Goal: Task Accomplishment & Management: Complete application form

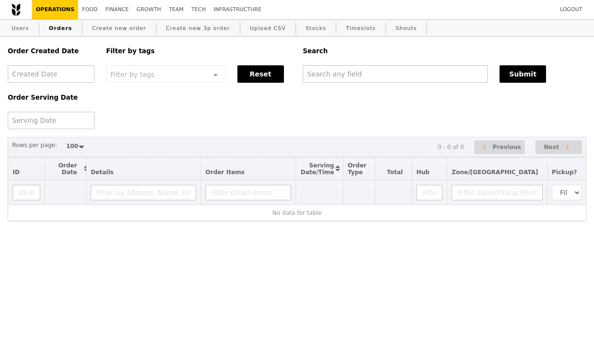
select select "100"
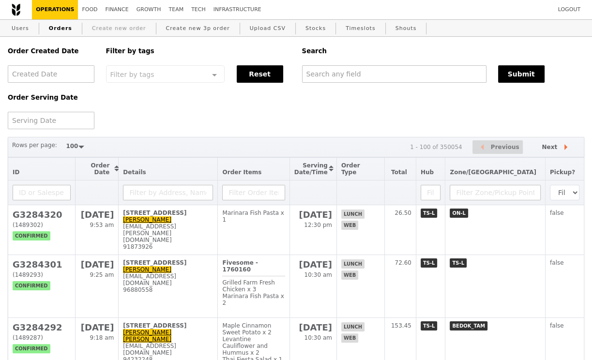
click at [113, 31] on link "Create new order" at bounding box center [119, 28] width 62 height 17
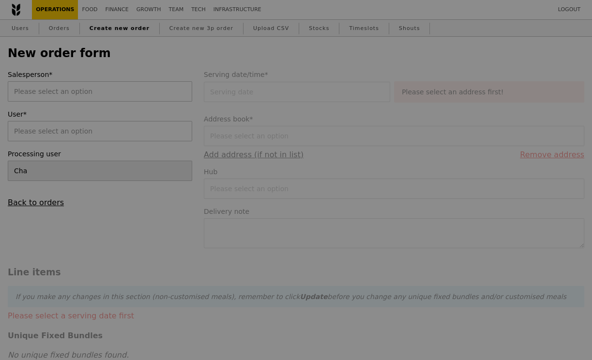
type input "Confirm"
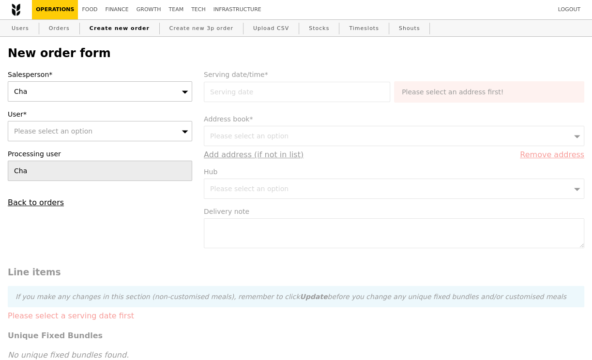
click at [59, 128] on span "Please select an option" at bounding box center [53, 131] width 78 height 8
type input "[EMAIL_ADDRESS][DOMAIN_NAME]"
type input "Confirm"
type input "[EMAIL_ADDRESS][DOMAIN_NAME]"
click at [23, 28] on link "Users" at bounding box center [20, 28] width 25 height 17
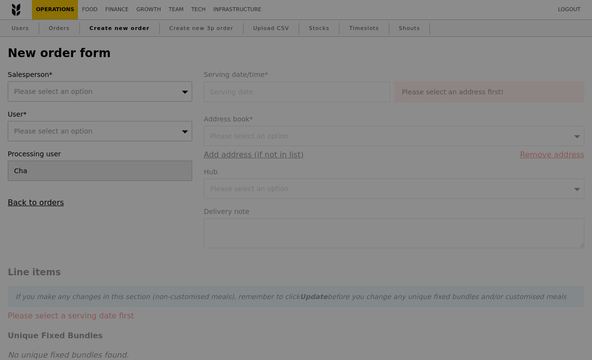
type input "Confirm"
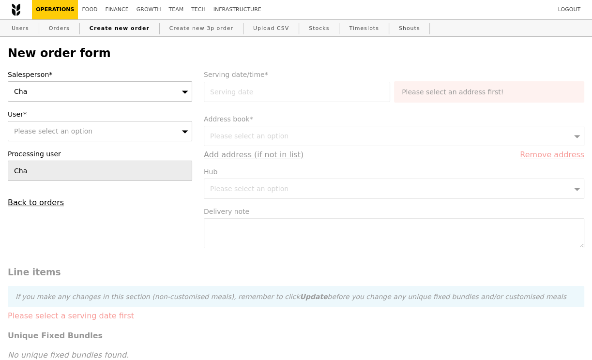
click at [109, 128] on div "Please select an option" at bounding box center [100, 131] width 185 height 20
type input "CBP2"
type input "Confirm"
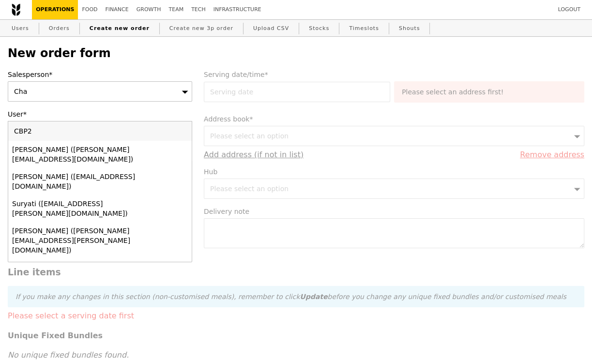
type input "CBP2"
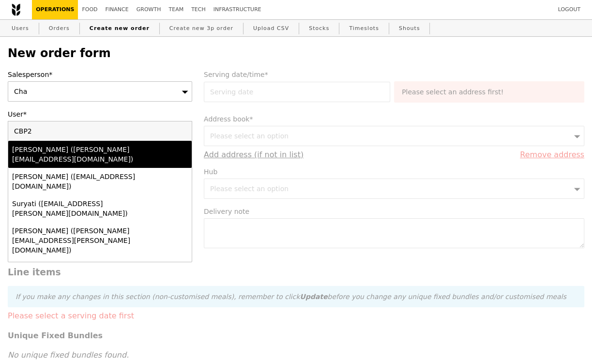
click at [187, 131] on input "CBP2" at bounding box center [100, 131] width 184 height 19
click at [125, 154] on div "[PERSON_NAME] ([PERSON_NAME][EMAIL_ADDRESS][DOMAIN_NAME])" at bounding box center [78, 154] width 132 height 19
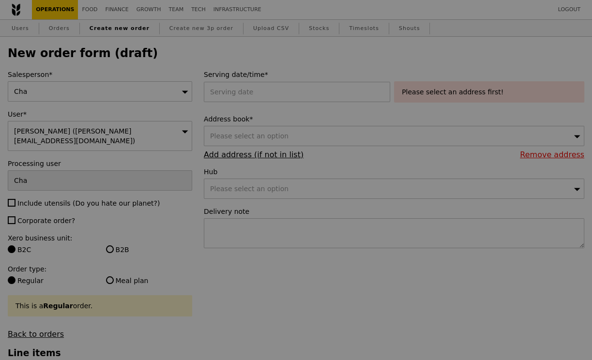
type input "Confirm"
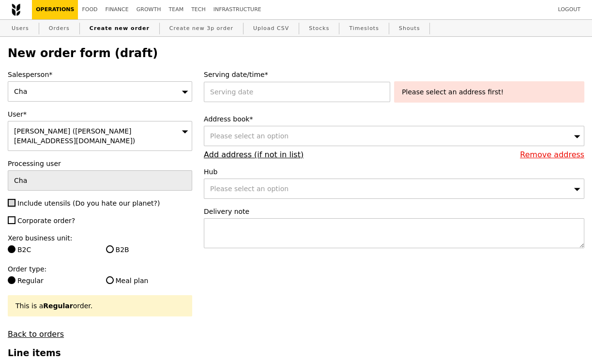
click at [12, 199] on input "Include utensils (Do you hate our planet?)" at bounding box center [12, 203] width 8 height 8
checkbox input "true"
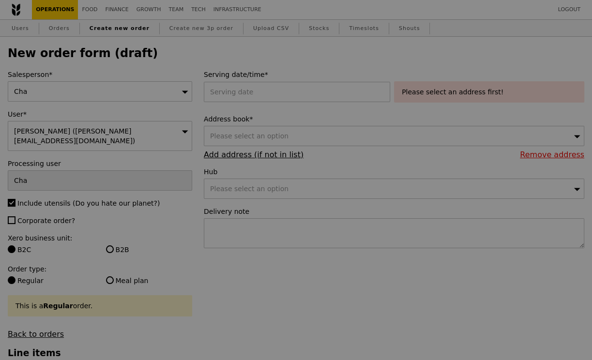
click at [12, 192] on div at bounding box center [296, 180] width 592 height 360
type input "Confirm"
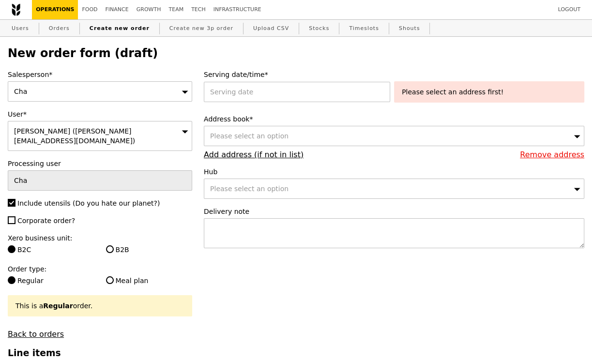
click at [87, 99] on div "Cha" at bounding box center [100, 91] width 185 height 20
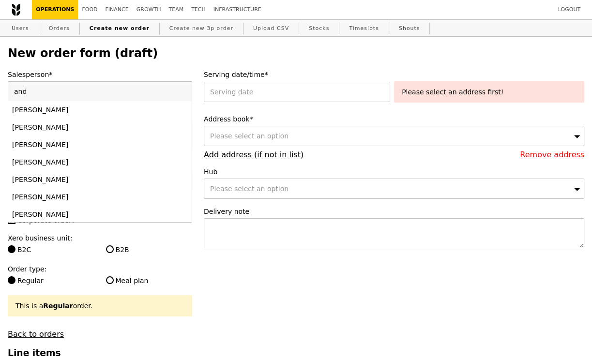
type input "andy"
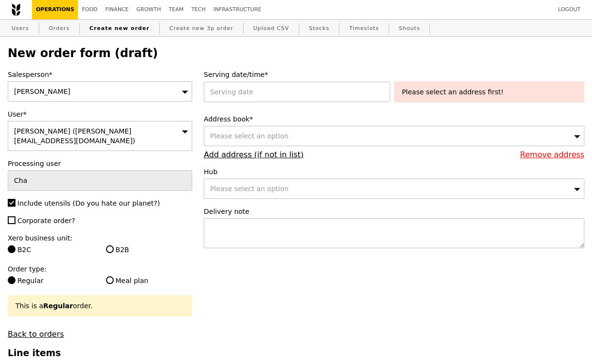
type input "Confirm"
click at [110, 246] on input "B2B" at bounding box center [110, 250] width 8 height 8
radio input "true"
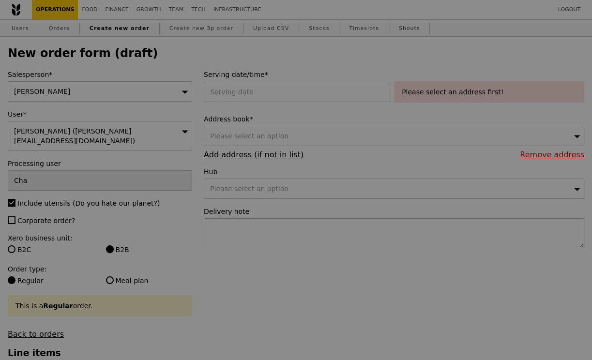
type input "Confirm"
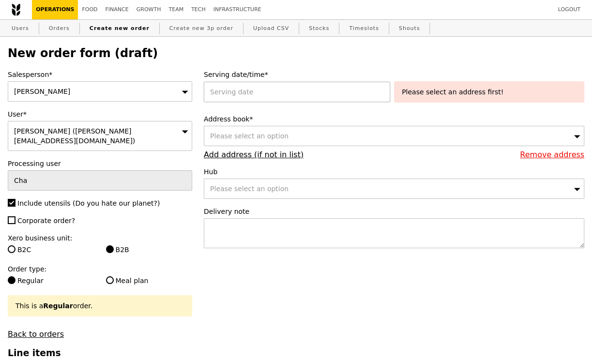
click at [294, 93] on div at bounding box center [299, 92] width 190 height 20
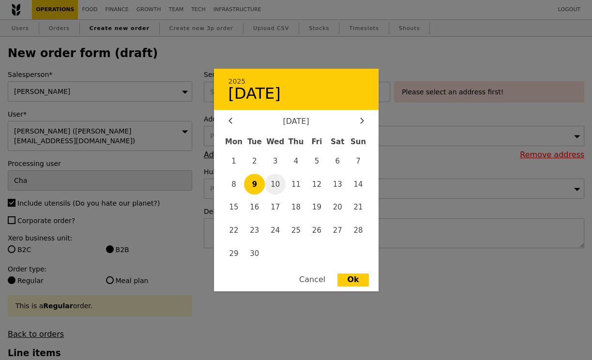
click at [273, 188] on span "10" at bounding box center [275, 184] width 21 height 21
type input "10 Sep 2025"
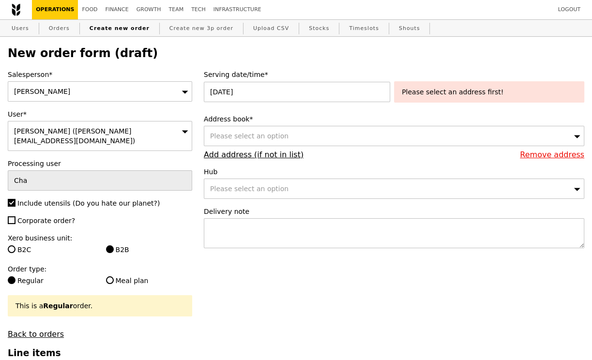
click at [441, 91] on div "Please select an address first!" at bounding box center [489, 92] width 175 height 10
click at [320, 138] on div "Please select an option" at bounding box center [394, 136] width 381 height 20
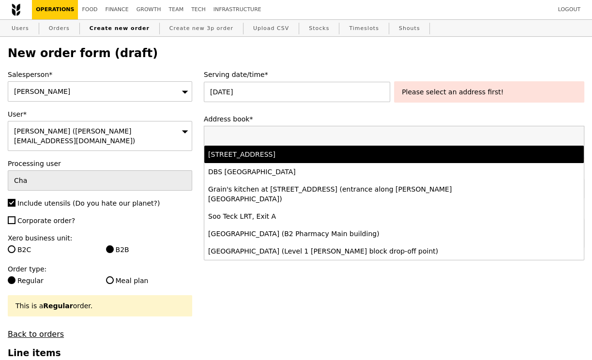
click at [307, 155] on div "9 Changi Business Park Crescent, #Level 6-CBP2, Singapore 486005" at bounding box center [347, 155] width 279 height 10
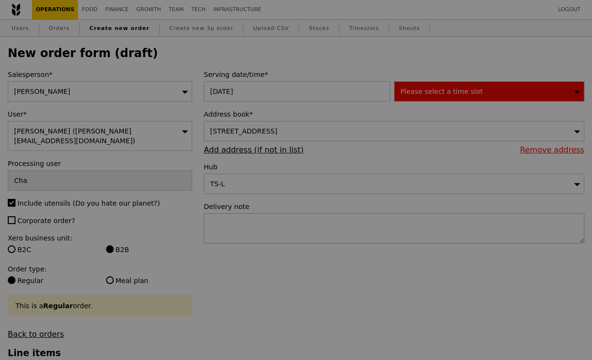
type input "Confirm"
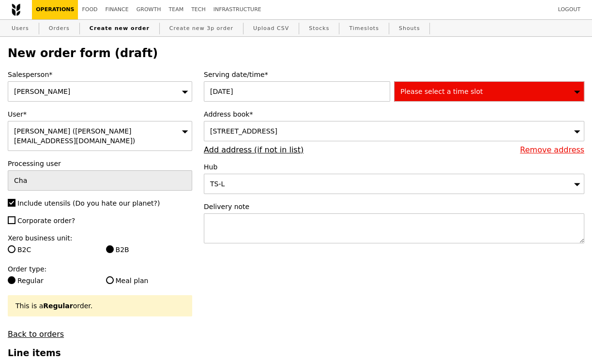
click at [441, 91] on span "Please select a time slot" at bounding box center [442, 92] width 82 height 8
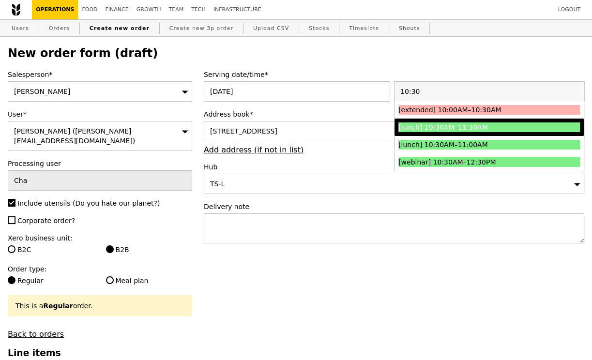
type input "10:30"
click at [441, 126] on div "[lunch] 10:30AM–11:30AM" at bounding box center [467, 128] width 136 height 10
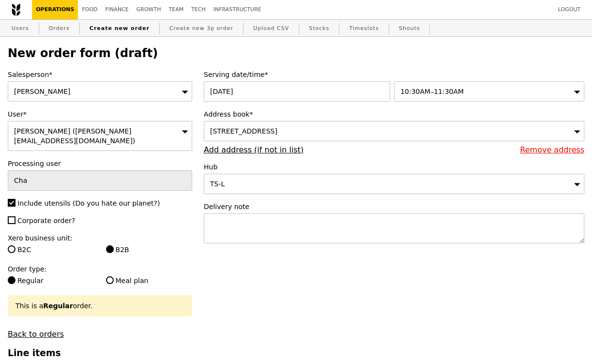
type input "Confirm"
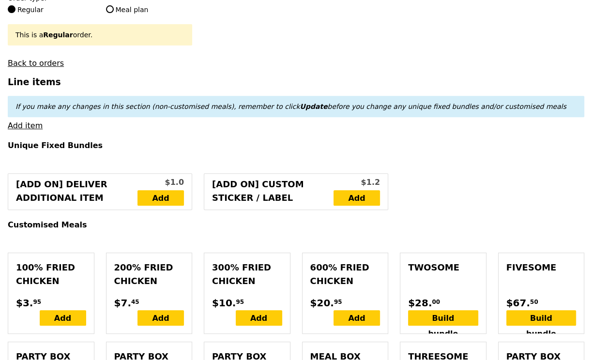
scroll to position [272, 0]
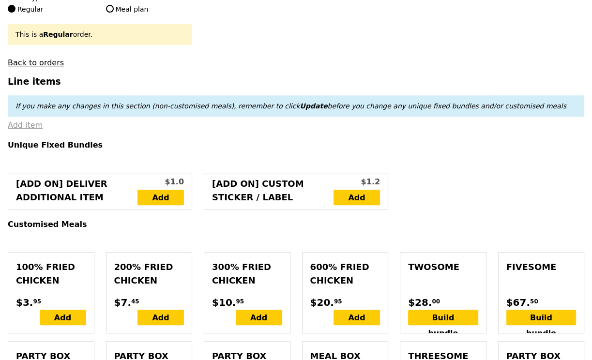
click at [27, 121] on link "Add item" at bounding box center [25, 125] width 35 height 9
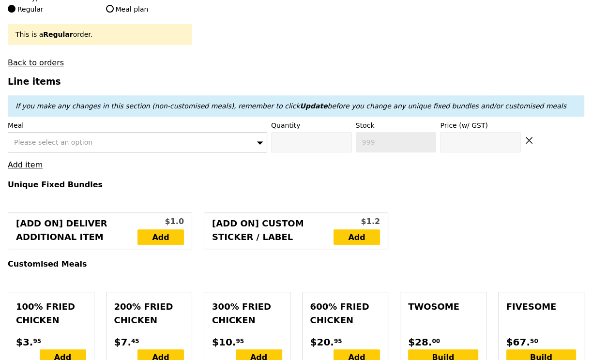
click at [41, 132] on div "Please select an option" at bounding box center [138, 142] width 260 height 20
type input "honey d"
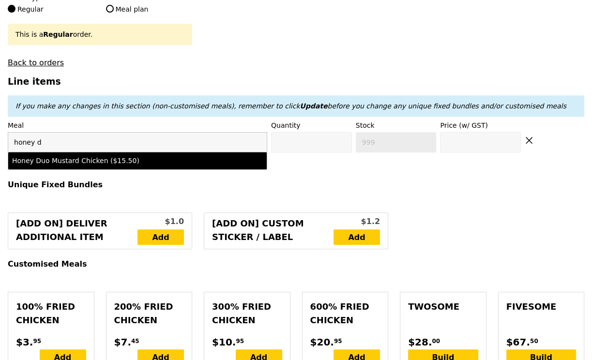
type input "Confirm anyway"
type input "0"
type input "422"
type input "15.5"
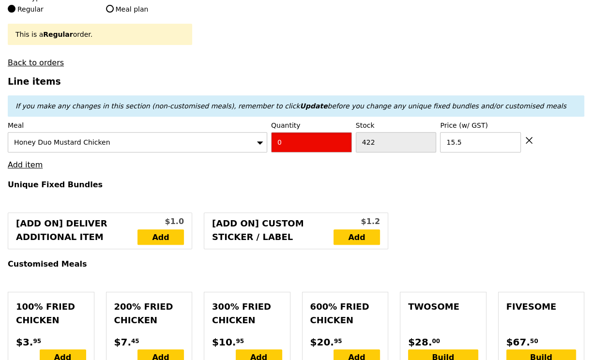
click at [286, 135] on input "0" at bounding box center [311, 142] width 81 height 20
type input "Confirm"
type input "8"
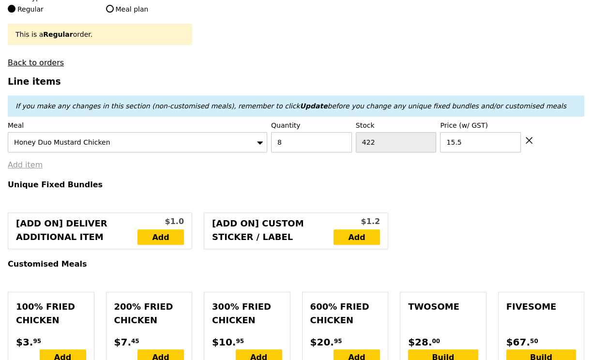
type input "Loading..."
click at [32, 160] on link "Add item" at bounding box center [25, 164] width 35 height 9
type input "124.00"
type input "3.62"
type input "3.95"
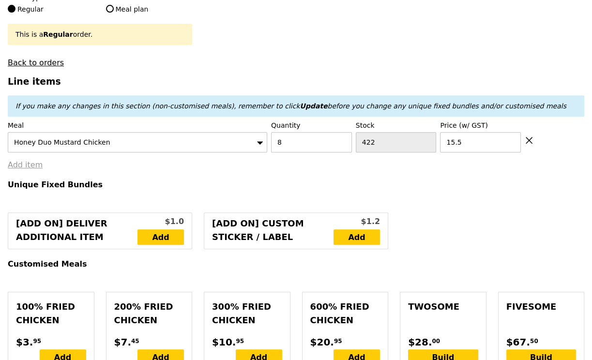
type input "127.95"
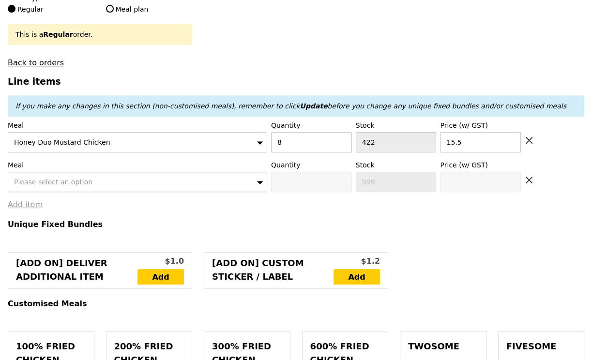
type input "Confirm"
click at [40, 178] on span "Please select an option" at bounding box center [53, 182] width 78 height 8
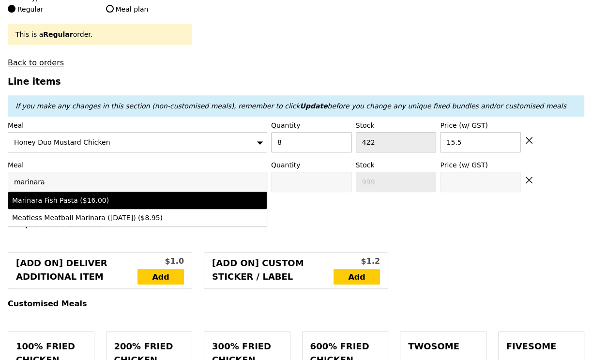
type input "marinara"
click at [60, 196] on div "Marinara Fish Pasta ($16.00)" at bounding box center [106, 201] width 188 height 10
type input "Confirm anyway"
type input "0"
type input "470"
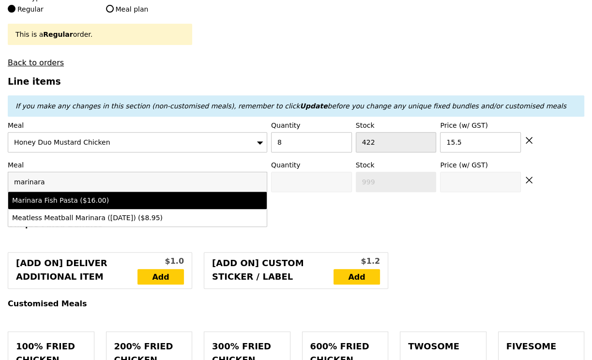
type input "16.0"
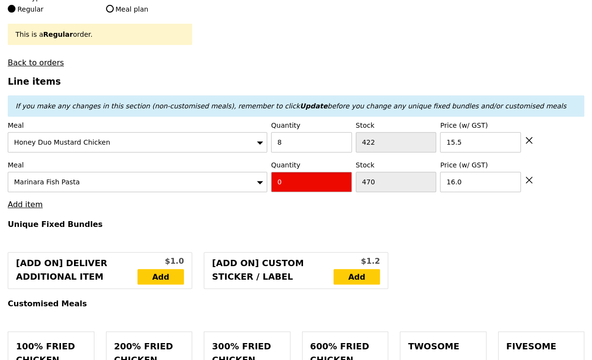
click at [296, 172] on input "0" at bounding box center [311, 182] width 81 height 20
type input "Confirm"
type input "8"
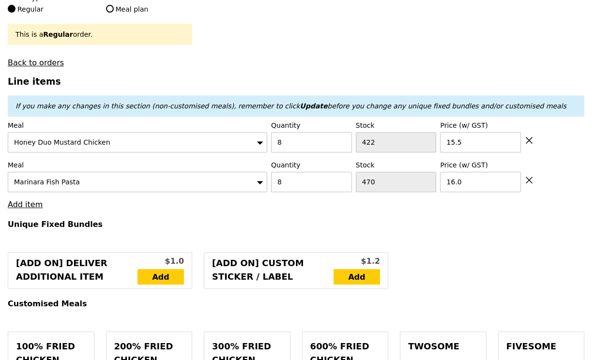
type input "Loading..."
type input "252.00"
type input "255.95"
click at [29, 200] on link "Add item" at bounding box center [25, 204] width 35 height 9
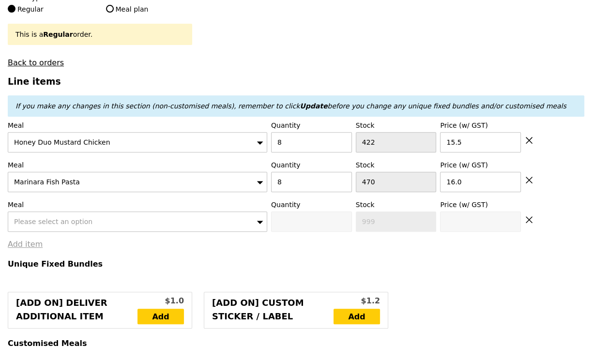
type input "Confirm"
click at [33, 218] on span "Please select an option" at bounding box center [53, 222] width 78 height 8
type input "thai fie"
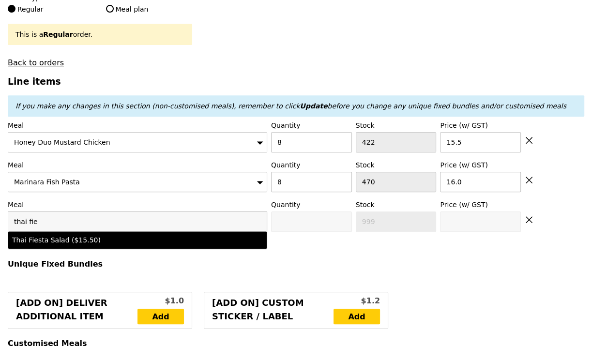
type input "Confirm anyway"
type input "0"
type input "497"
type input "15.5"
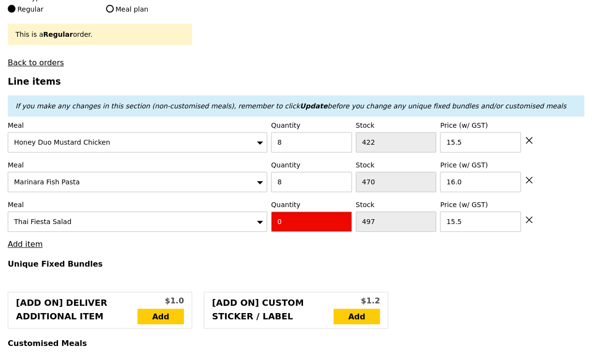
click at [292, 216] on input "0" at bounding box center [311, 222] width 81 height 20
type input "Confirm"
type input "2"
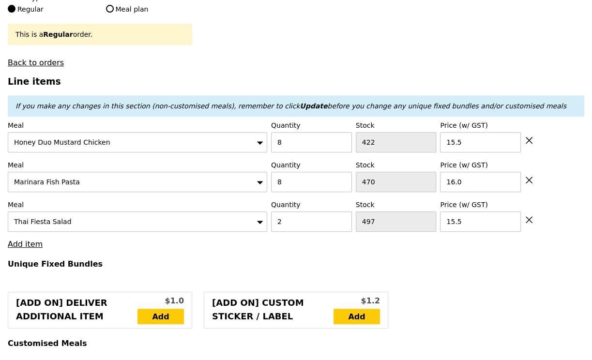
type input "Loading..."
type input "283.00"
type input "286.95"
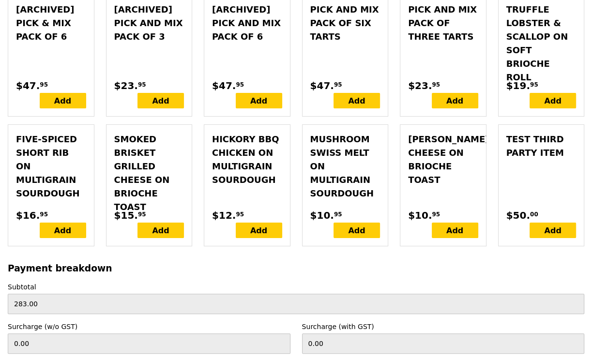
scroll to position [2992, 0]
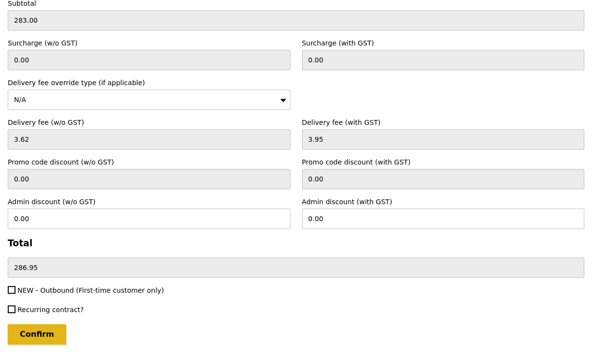
click at [32, 324] on input "Confirm" at bounding box center [37, 334] width 59 height 20
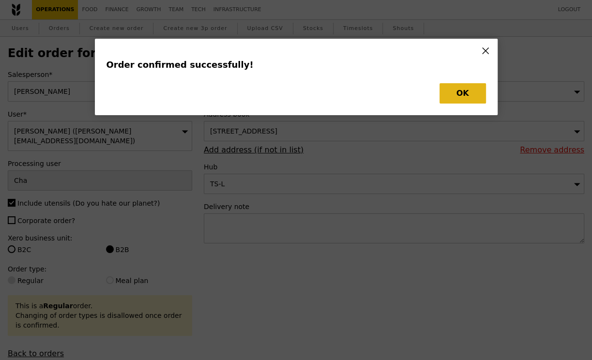
type input "Loading..."
type input "2"
type input "497"
type input "15.50"
type input "16.00"
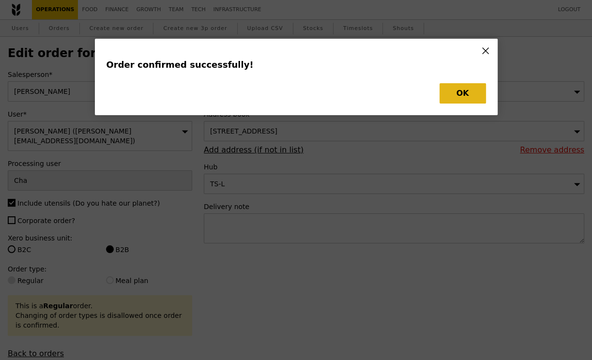
type input "8"
type input "422"
type input "15.50"
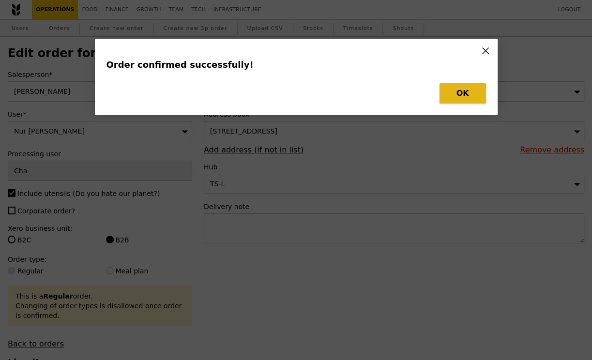
type input "495"
type input "462"
type input "414"
click at [465, 93] on button "OK" at bounding box center [463, 93] width 46 height 20
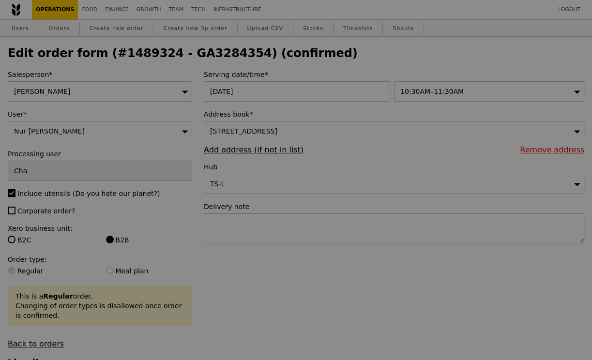
type input "Update"
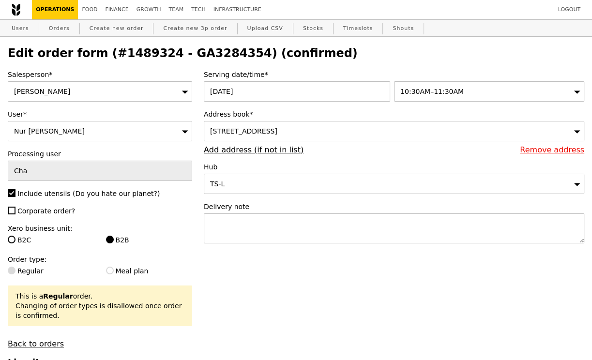
click at [216, 55] on h2 "Edit order form (#1489324 - GA3284354) (confirmed)" at bounding box center [296, 53] width 577 height 14
copy h2 "GA3284354"
click at [61, 26] on link "Orders" at bounding box center [59, 28] width 29 height 17
select select "100"
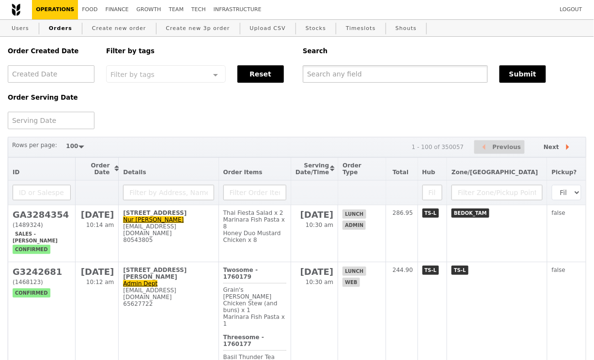
click at [309, 70] on input "text" at bounding box center [395, 73] width 185 height 17
paste input "GA3284354"
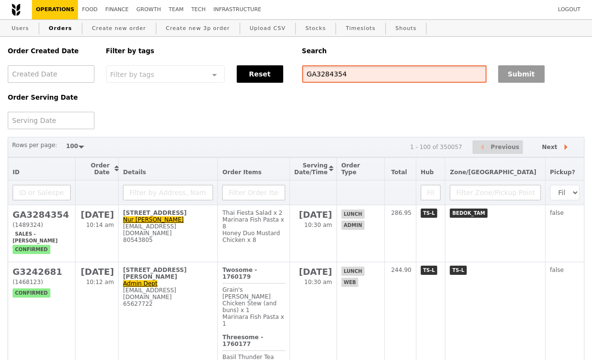
type input "GA3284354"
click at [534, 76] on button "Submit" at bounding box center [521, 73] width 46 height 17
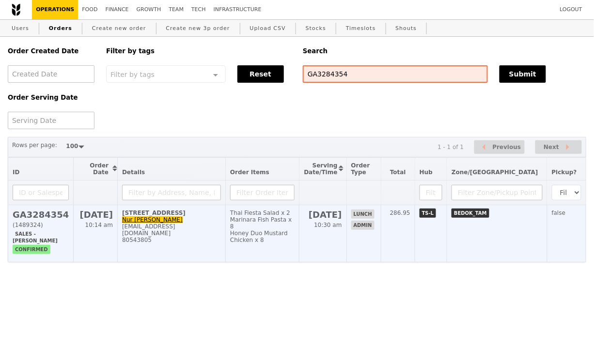
click at [197, 239] on div "80543805" at bounding box center [171, 240] width 99 height 7
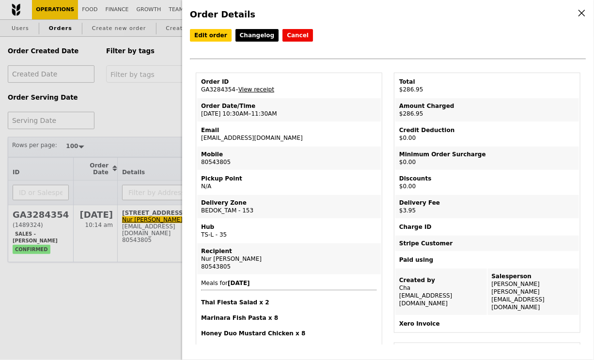
click at [256, 91] on link "View receipt" at bounding box center [256, 89] width 36 height 7
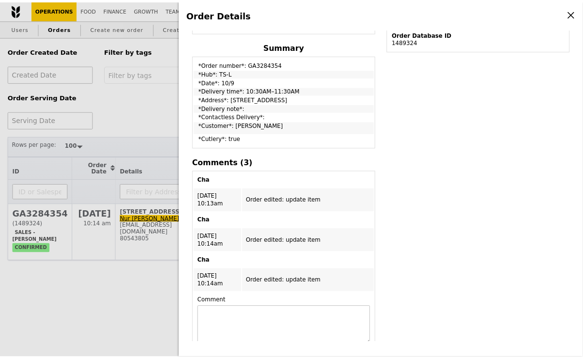
scroll to position [321, 0]
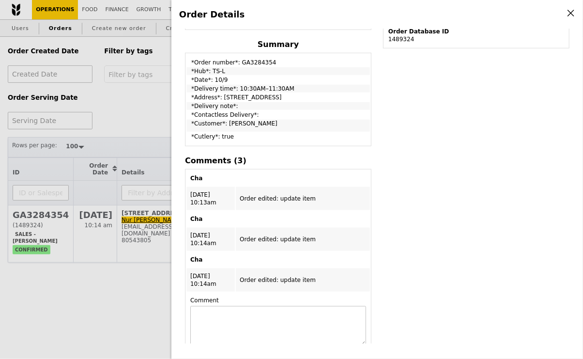
click at [139, 100] on div "Order Details Edit order Changelog Cancel Order ID GA3284354 – View receipt Ord…" at bounding box center [291, 179] width 583 height 359
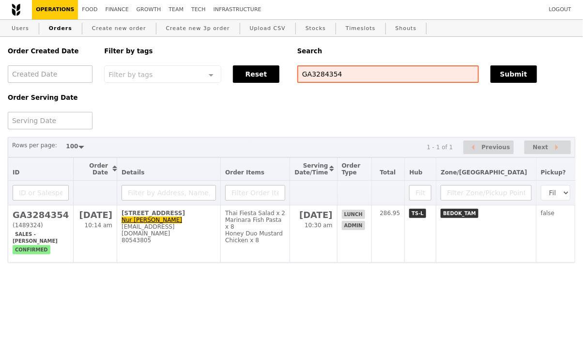
scroll to position [384, 0]
select select "100"
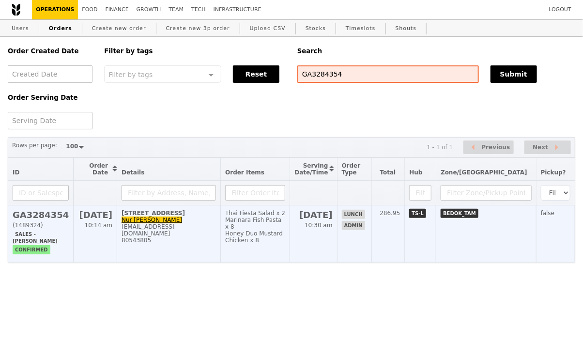
click at [216, 232] on div "[EMAIL_ADDRESS][DOMAIN_NAME]" at bounding box center [169, 230] width 94 height 14
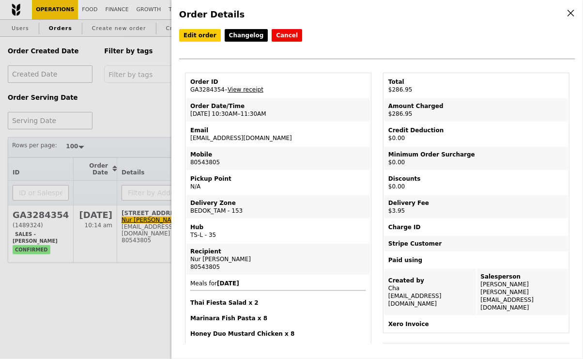
drag, startPoint x: 263, startPoint y: 136, endPoint x: 180, endPoint y: 134, distance: 83.3
click at [250, 140] on td "Email nurraudha.daud@sc.com" at bounding box center [278, 134] width 184 height 23
drag, startPoint x: 271, startPoint y: 134, endPoint x: 186, endPoint y: 135, distance: 84.3
click at [186, 135] on td "Email nurraudha.daud@sc.com" at bounding box center [278, 134] width 184 height 23
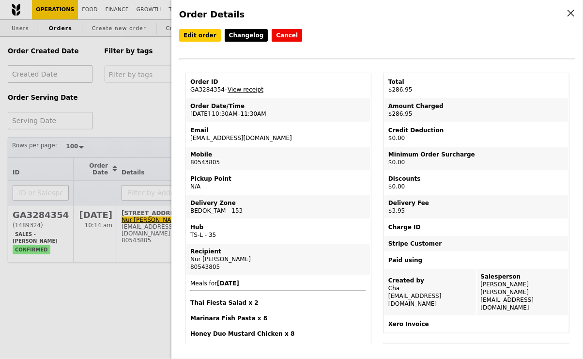
copy td "[EMAIL_ADDRESS][DOMAIN_NAME]"
click at [137, 120] on div "Order Details Edit order Changelog Cancel Order ID GA3284354 – View receipt Ord…" at bounding box center [291, 179] width 583 height 359
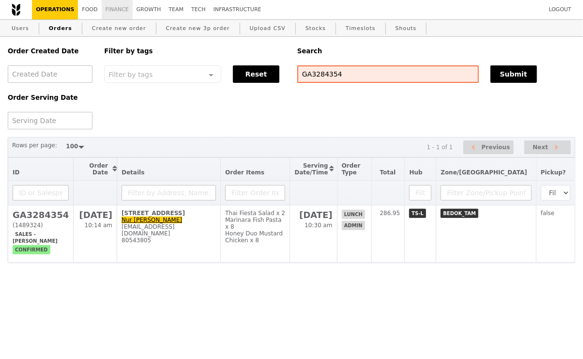
click at [115, 12] on link "Finance" at bounding box center [117, 9] width 31 height 19
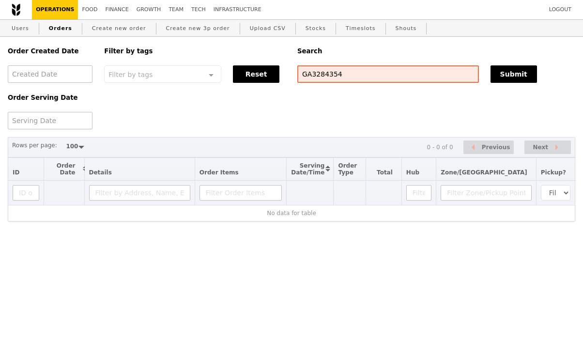
select select "100"
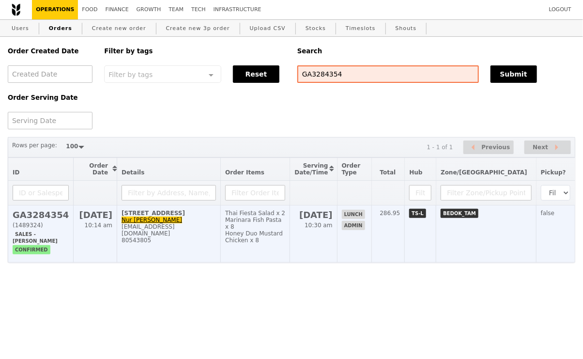
click at [156, 236] on div "[EMAIL_ADDRESS][DOMAIN_NAME]" at bounding box center [169, 230] width 94 height 14
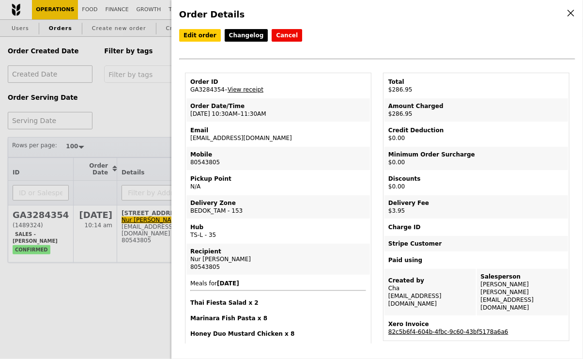
click at [423, 328] on link "82c5b6f4-604b-4fbc-9c60-43bf5178a6a6" at bounding box center [448, 331] width 120 height 7
click at [246, 86] on link "View receipt" at bounding box center [246, 89] width 36 height 7
